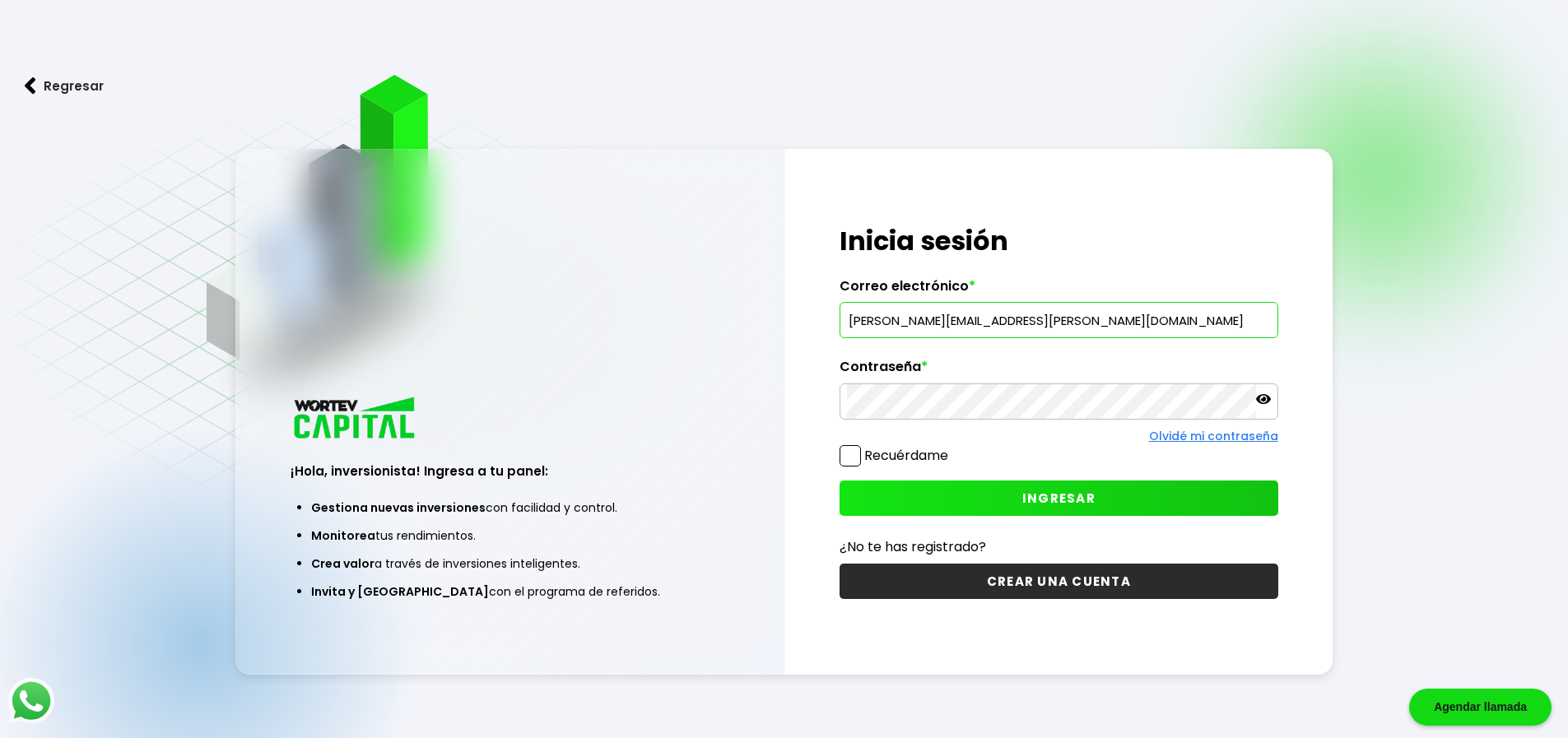
type input "[PERSON_NAME][EMAIL_ADDRESS][PERSON_NAME][DOMAIN_NAME]"
click at [1063, 491] on span "INGRESAR" at bounding box center [1059, 498] width 73 height 18
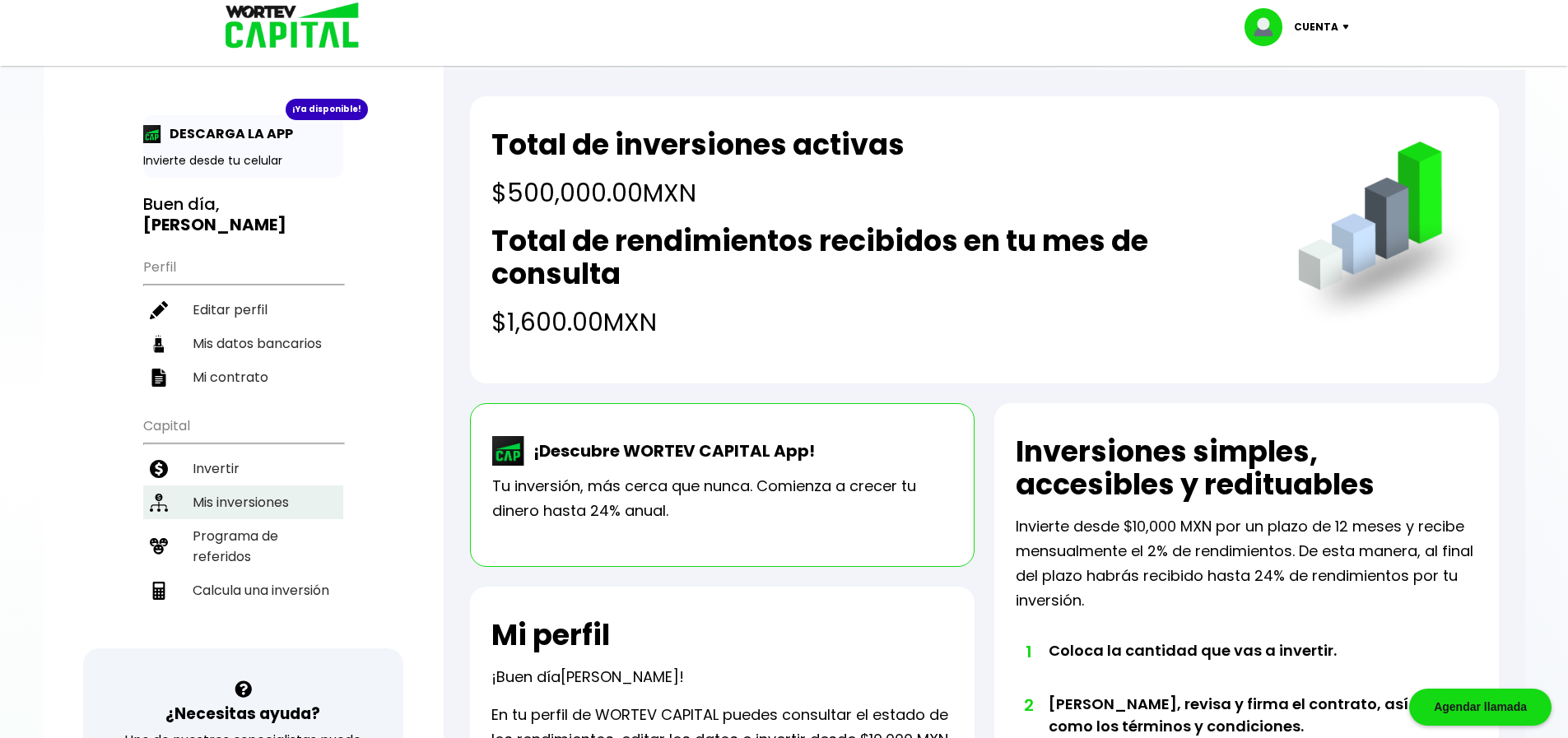
click at [203, 485] on li "Mis inversiones" at bounding box center [243, 502] width 200 height 34
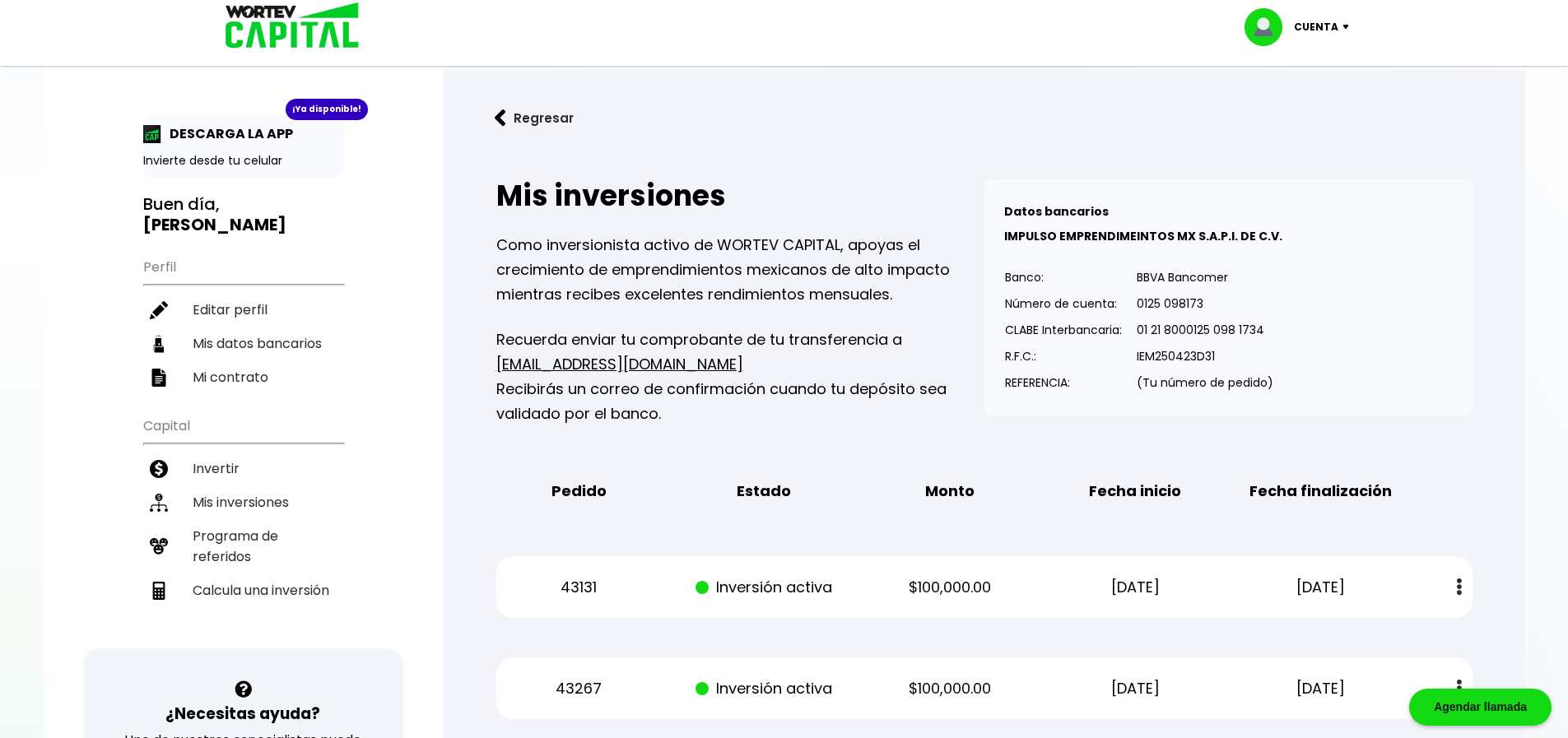
click at [1328, 25] on p "Cuenta" at bounding box center [1316, 27] width 44 height 25
click at [1327, 101] on li "Cerrar sesión" at bounding box center [1299, 110] width 131 height 34
